Goal: Use online tool/utility: Utilize a website feature to perform a specific function

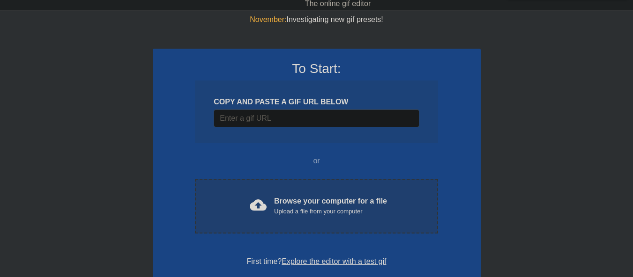
scroll to position [23, 0]
click at [254, 210] on span "cloud_upload" at bounding box center [258, 205] width 17 height 17
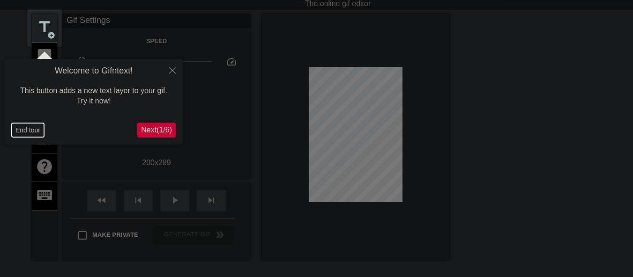
click at [19, 129] on button "End tour" at bounding box center [28, 130] width 32 height 14
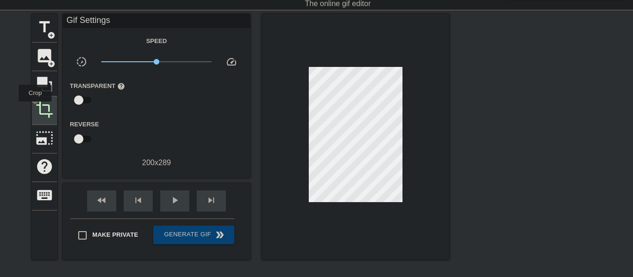
click at [35, 108] on div "crop" at bounding box center [44, 110] width 25 height 29
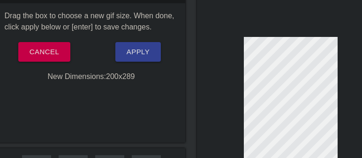
scroll to position [103, 0]
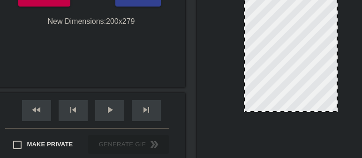
drag, startPoint x: 296, startPoint y: 116, endPoint x: 298, endPoint y: 111, distance: 5.2
click at [298, 111] on div at bounding box center [290, 111] width 92 height 5
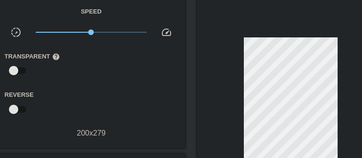
scroll to position [0, 0]
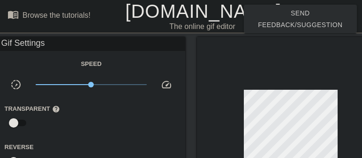
click at [160, 12] on link "[DOMAIN_NAME]" at bounding box center [203, 11] width 156 height 21
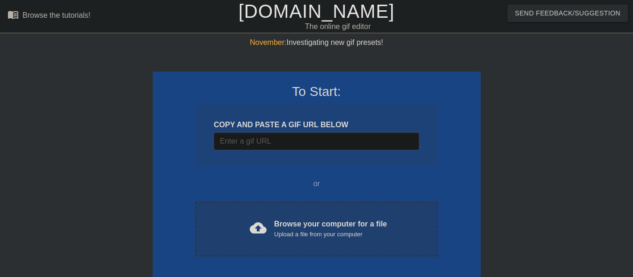
click at [310, 227] on div "Browse your computer for a file Upload a file from your computer" at bounding box center [330, 229] width 113 height 21
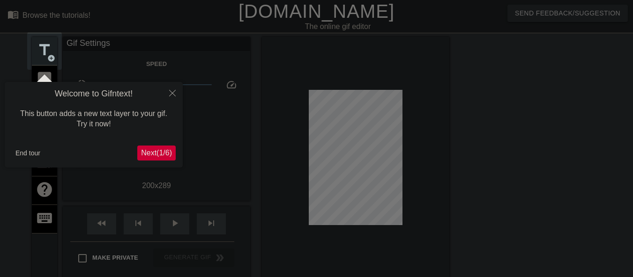
scroll to position [23, 0]
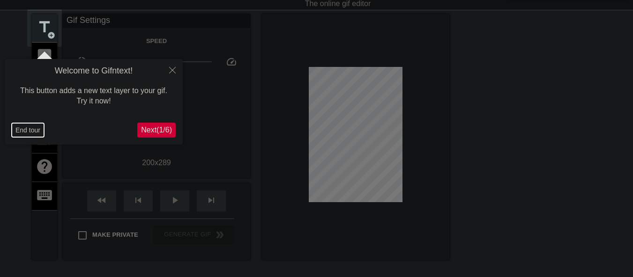
click at [28, 131] on button "End tour" at bounding box center [28, 130] width 32 height 14
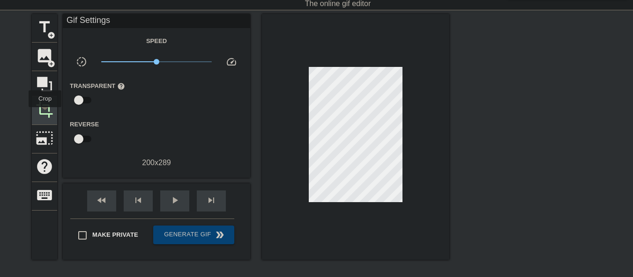
click at [45, 114] on span "crop" at bounding box center [45, 110] width 18 height 18
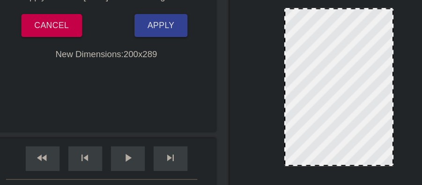
scroll to position [103, 0]
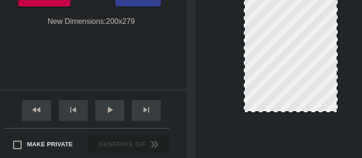
drag, startPoint x: 295, startPoint y: 117, endPoint x: 296, endPoint y: 112, distance: 4.8
click at [296, 112] on div at bounding box center [290, 111] width 92 height 5
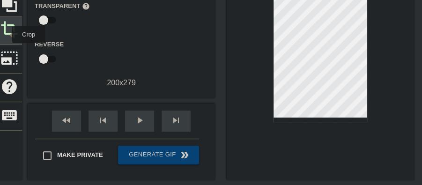
click at [6, 35] on span "crop" at bounding box center [9, 30] width 18 height 18
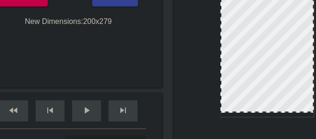
click at [260, 112] on div at bounding box center [267, 111] width 92 height 5
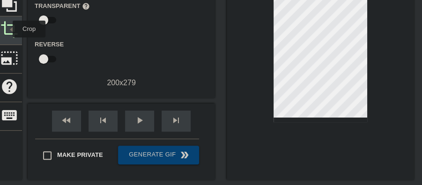
click at [7, 29] on span "crop" at bounding box center [9, 30] width 18 height 18
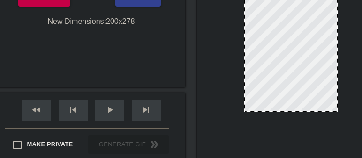
click at [295, 112] on div at bounding box center [290, 111] width 92 height 5
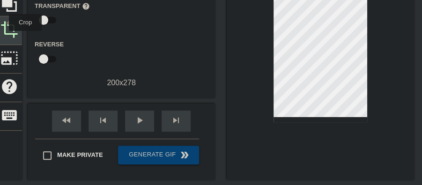
click at [5, 23] on span "crop" at bounding box center [9, 30] width 18 height 18
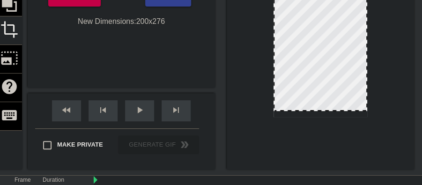
click at [337, 111] on div at bounding box center [320, 110] width 92 height 5
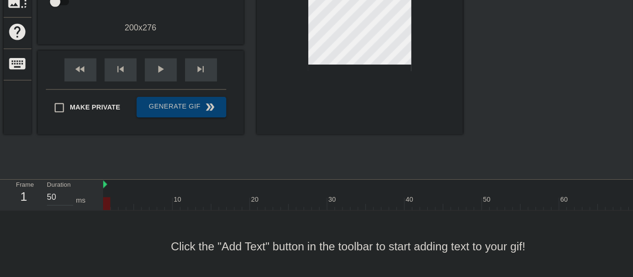
scroll to position [147, 0]
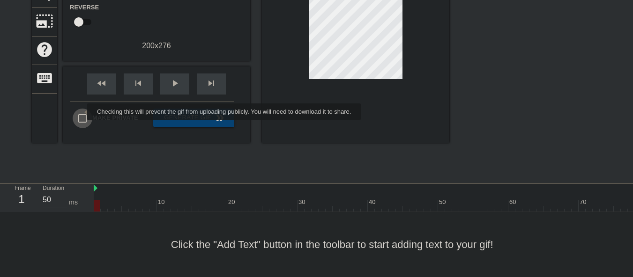
click at [81, 112] on input "Make Private" at bounding box center [83, 119] width 20 height 20
checkbox input "true"
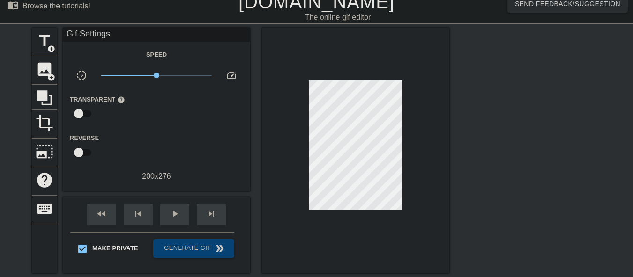
scroll to position [0, 0]
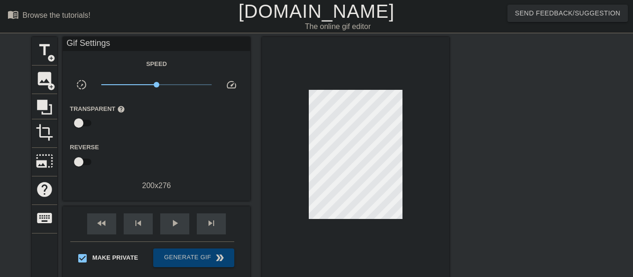
click at [281, 13] on link "[DOMAIN_NAME]" at bounding box center [316, 11] width 156 height 21
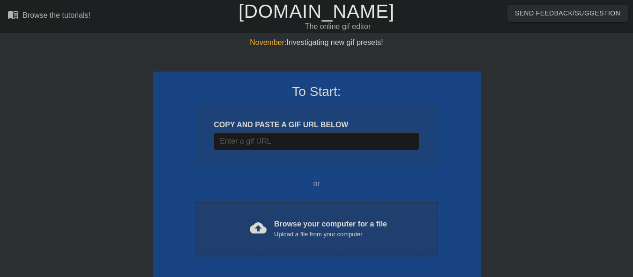
click at [294, 213] on div "cloud_upload Browse your computer for a file Upload a file from your computer C…" at bounding box center [316, 229] width 243 height 55
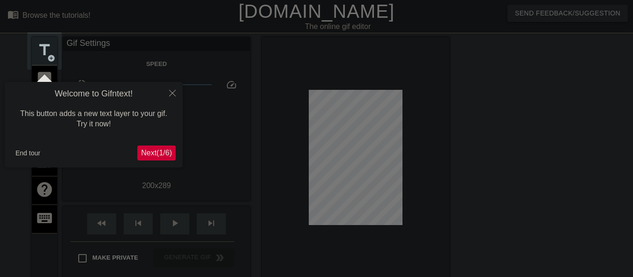
scroll to position [23, 0]
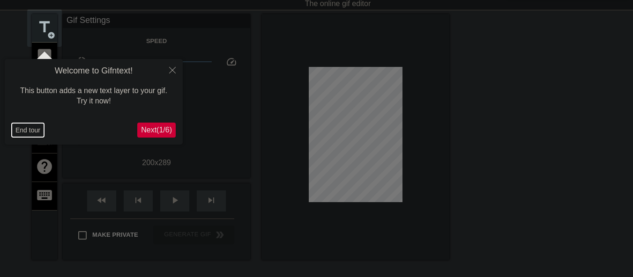
click at [26, 133] on button "End tour" at bounding box center [28, 130] width 32 height 14
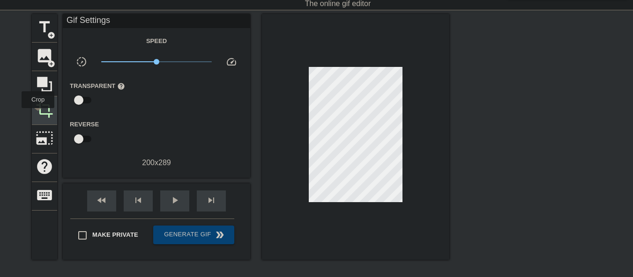
click at [38, 115] on span "crop" at bounding box center [45, 110] width 18 height 18
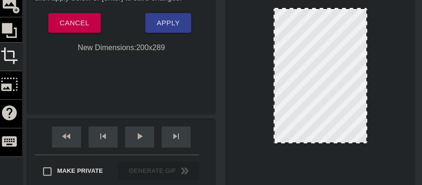
scroll to position [85, 0]
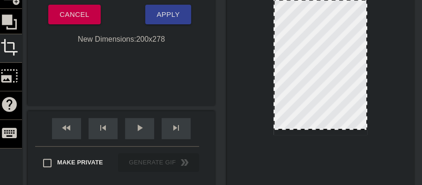
drag, startPoint x: 345, startPoint y: 133, endPoint x: 345, endPoint y: 128, distance: 5.2
click at [163, 21] on button "Apply" at bounding box center [167, 15] width 45 height 20
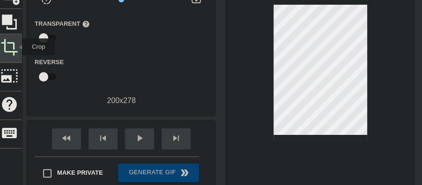
click at [16, 47] on span "crop" at bounding box center [9, 47] width 18 height 18
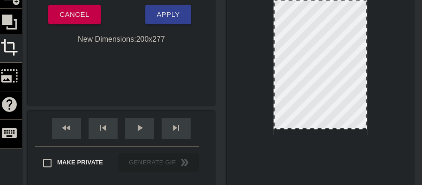
click at [322, 129] on div at bounding box center [320, 128] width 92 height 5
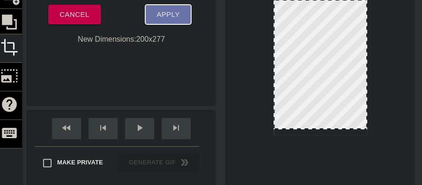
click at [164, 18] on span "Apply" at bounding box center [167, 14] width 23 height 12
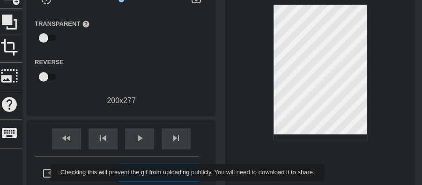
click at [47, 172] on input "Make Private" at bounding box center [47, 173] width 20 height 20
checkbox input "true"
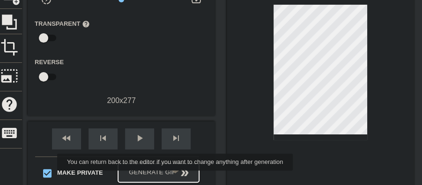
click at [166, 175] on span "Generate Gif double_arrow" at bounding box center [159, 172] width 74 height 11
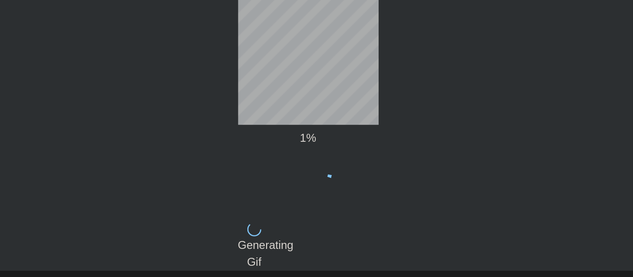
scroll to position [0, 0]
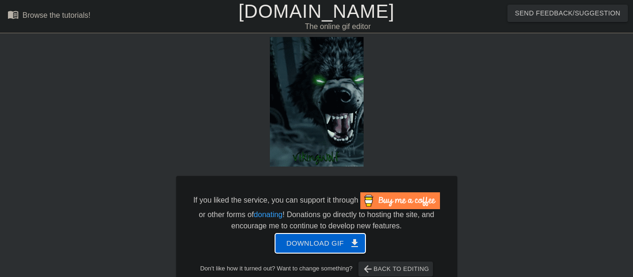
click at [319, 240] on span "Download gif get_app" at bounding box center [320, 243] width 68 height 12
